Goal: Task Accomplishment & Management: Use online tool/utility

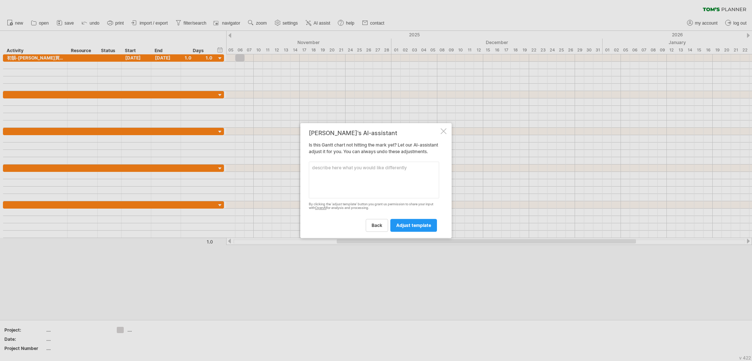
type textarea "10/6 初韻-法芙娜買一送一"
drag, startPoint x: 324, startPoint y: 169, endPoint x: 209, endPoint y: 163, distance: 115.1
click at [209, 162] on div "Trying to reach [DOMAIN_NAME] Connected again... 0% clear filter new" at bounding box center [376, 180] width 752 height 361
click at [373, 177] on textarea at bounding box center [374, 180] width 130 height 37
paste textarea "［覓糖活動 ］ 10/10-10/11 覓糖-七彩粉粿神仙草買一送一 10/25- 10/2 覓糖-桂花粉粿檸檬一送一 10/31-11/1 覓糖-七彩粉粿神…"
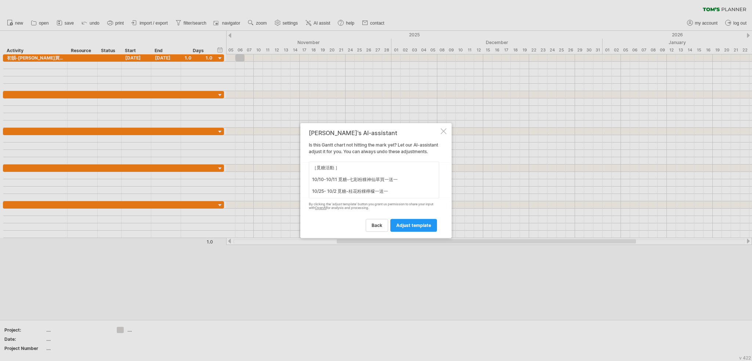
scroll to position [99, 0]
type textarea "［覓糖活動 ］ 10/10-10/11 覓糖-七彩粉粿神仙草買一送一 10/25- 10/2 覓糖-桂花粉粿檸檬一送一 10/31-11/1 覓糖-七彩粉粿神…"
click at [415, 228] on span "adjust template" at bounding box center [413, 226] width 35 height 6
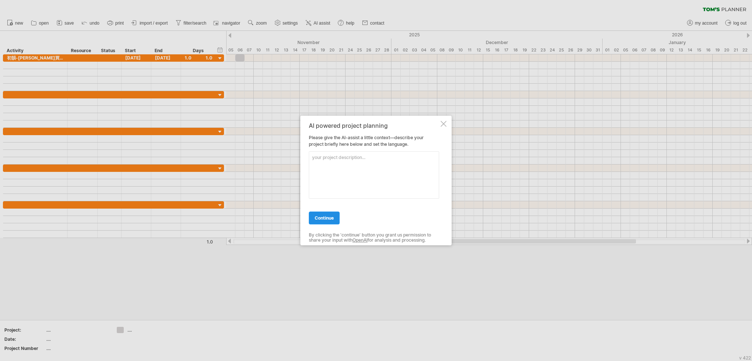
click at [326, 217] on span "continue" at bounding box center [324, 218] width 19 height 6
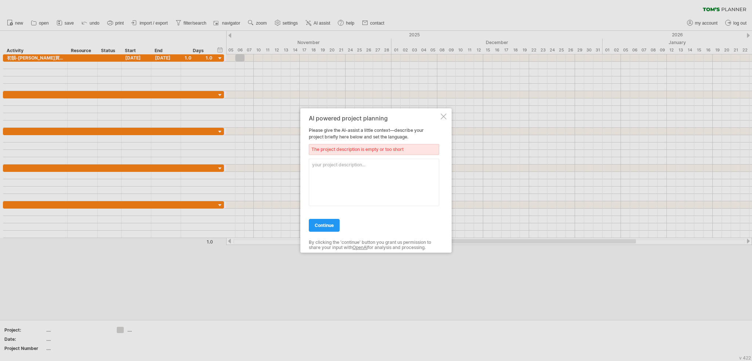
click at [366, 174] on textarea at bounding box center [374, 182] width 130 height 47
paste textarea "［覓糖活動 ］ 10/10-10/11 覓糖-七彩粉粿神仙草買一送一 10/25- 10/2 覓糖-桂花粉粿檸檬一送一 10/31-11/1 覓糖-七彩粉粿神…"
type textarea "［覓糖活動 ］ 10/10-10/11 覓糖-七彩粉粿神仙草買一送一 10/25- 10/2 覓糖-桂花粉粿檸檬一送一 10/31-11/1 覓糖-七彩粉粿神…"
click at [335, 227] on link "continue" at bounding box center [324, 225] width 31 height 13
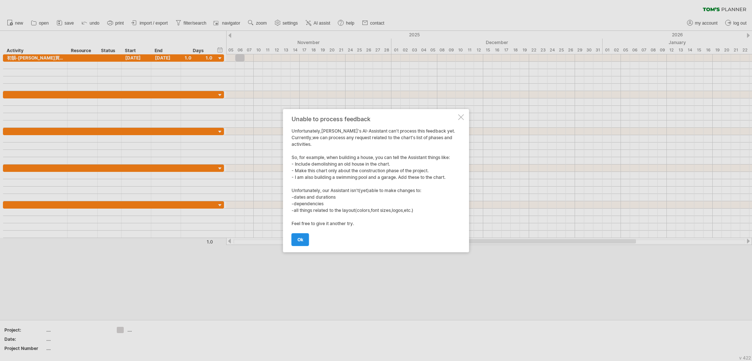
click at [308, 240] on link "ok" at bounding box center [301, 239] width 18 height 13
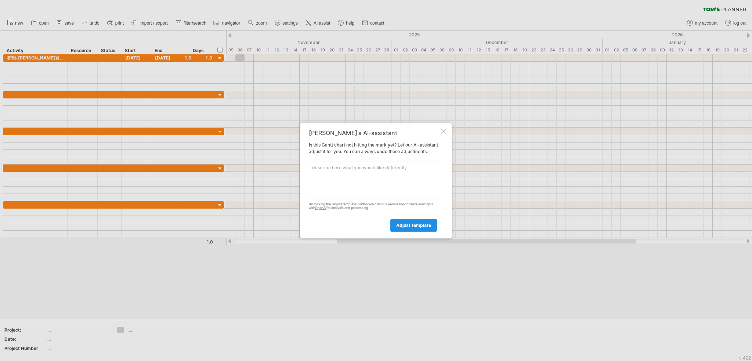
click at [409, 228] on span "adjust template" at bounding box center [413, 226] width 35 height 6
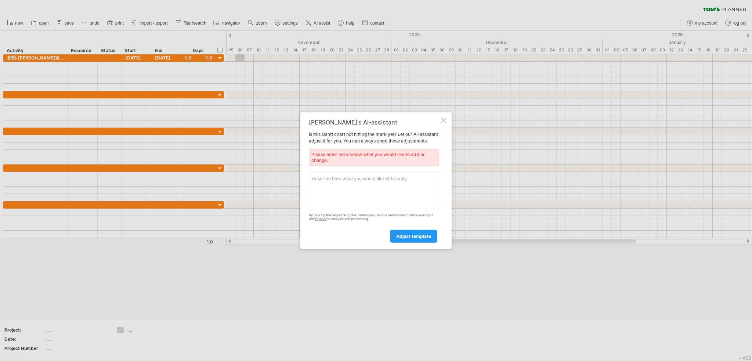
click at [444, 117] on div at bounding box center [444, 120] width 6 height 6
